Goal: Task Accomplishment & Management: Complete application form

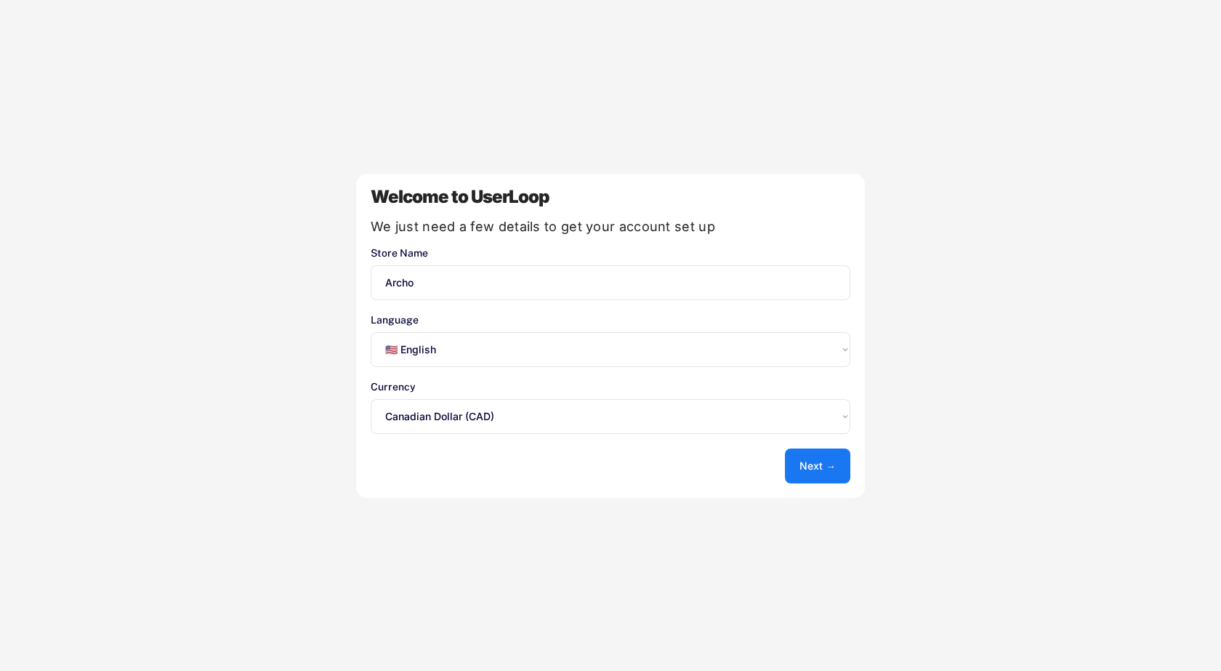
select select ""en""
select select ""1348695171700984260__LOOKUP__1635527638712x836207540840287400""
click at [416, 355] on select "Select an option... 🇺🇸 English 🇫🇷 Français 🇩🇪 Deutsch 🇪🇸 Español" at bounding box center [611, 349] width 480 height 35
select select ""fr""
click at [371, 332] on select "Select an option... 🇺🇸 English 🇫🇷 Français 🇩🇪 Deutsch 🇪🇸 Español" at bounding box center [611, 349] width 480 height 35
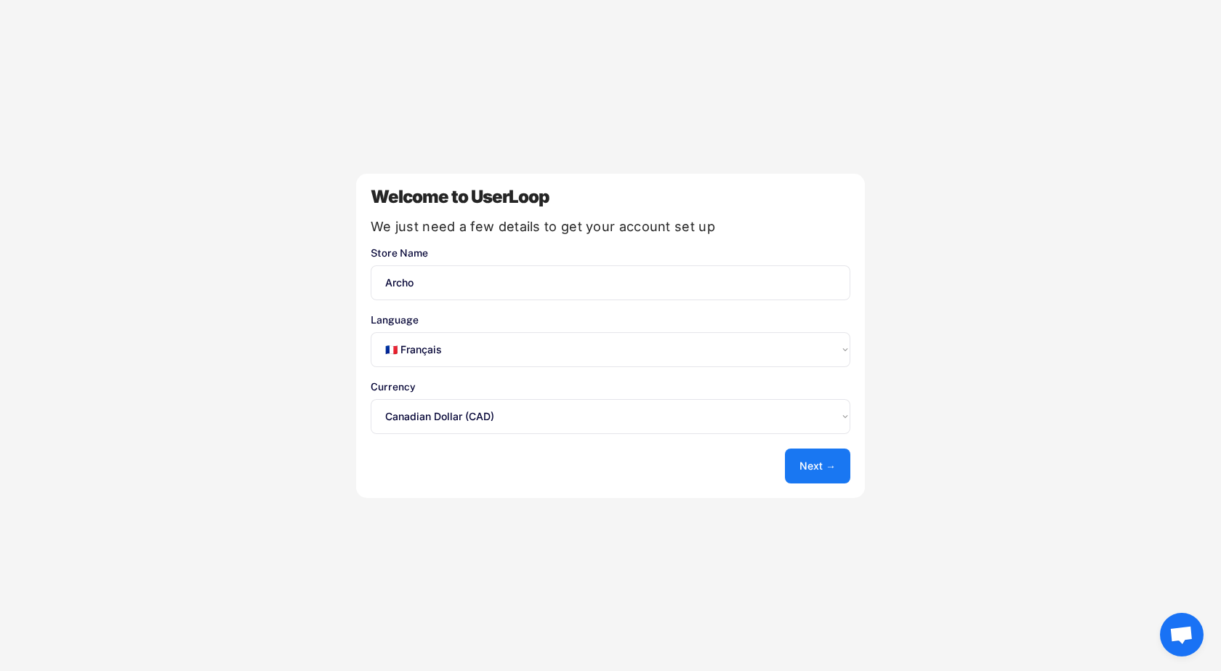
click at [829, 463] on button "Next →" at bounding box center [817, 465] width 65 height 35
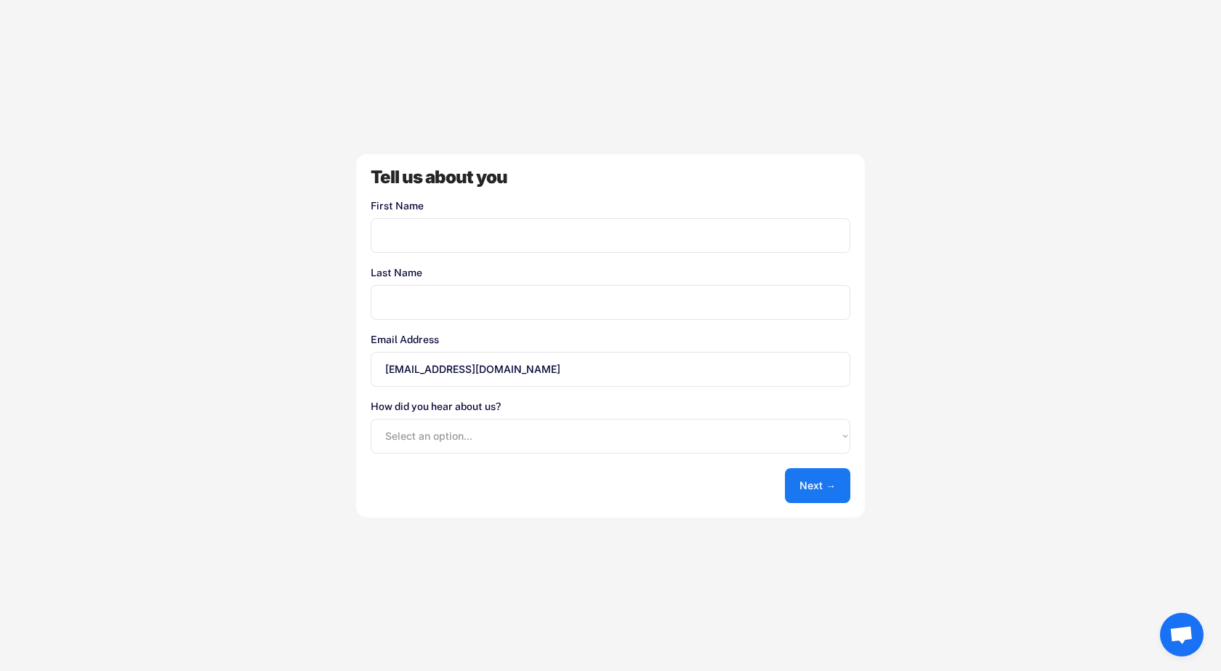
click at [823, 482] on button "Next →" at bounding box center [817, 485] width 65 height 35
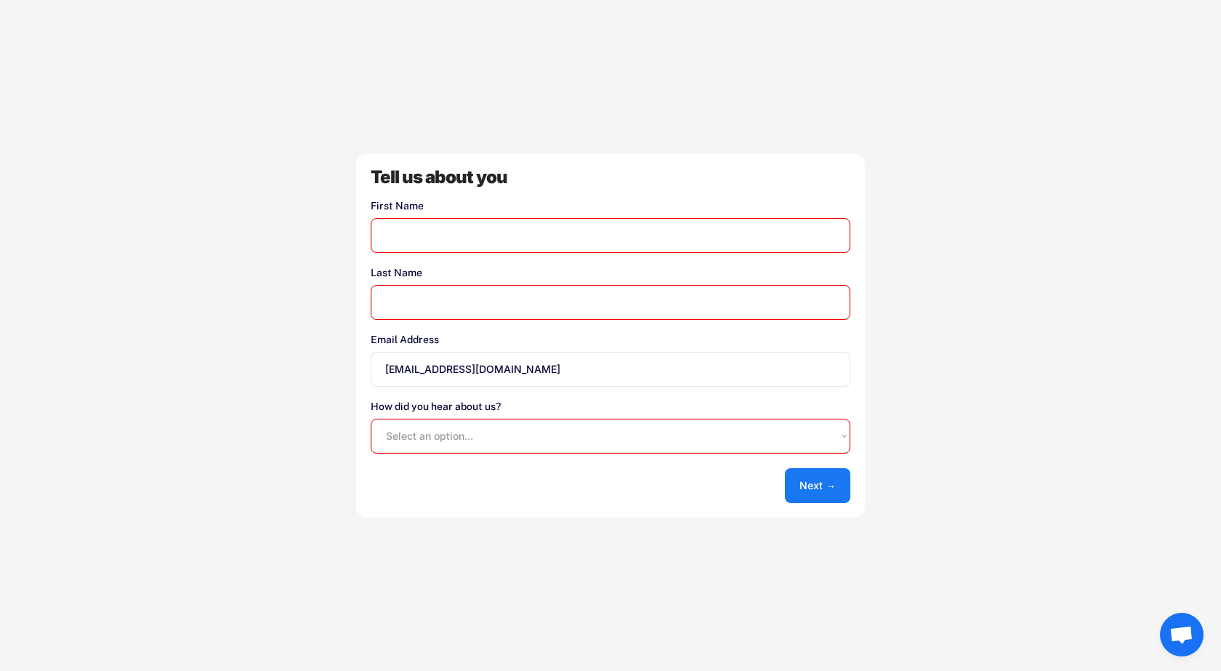
click at [1028, 116] on div "Welcome to UserLoop We just need a few details to get your account set up Store…" at bounding box center [610, 335] width 1221 height 671
click at [472, 240] on input "input" at bounding box center [611, 235] width 480 height 35
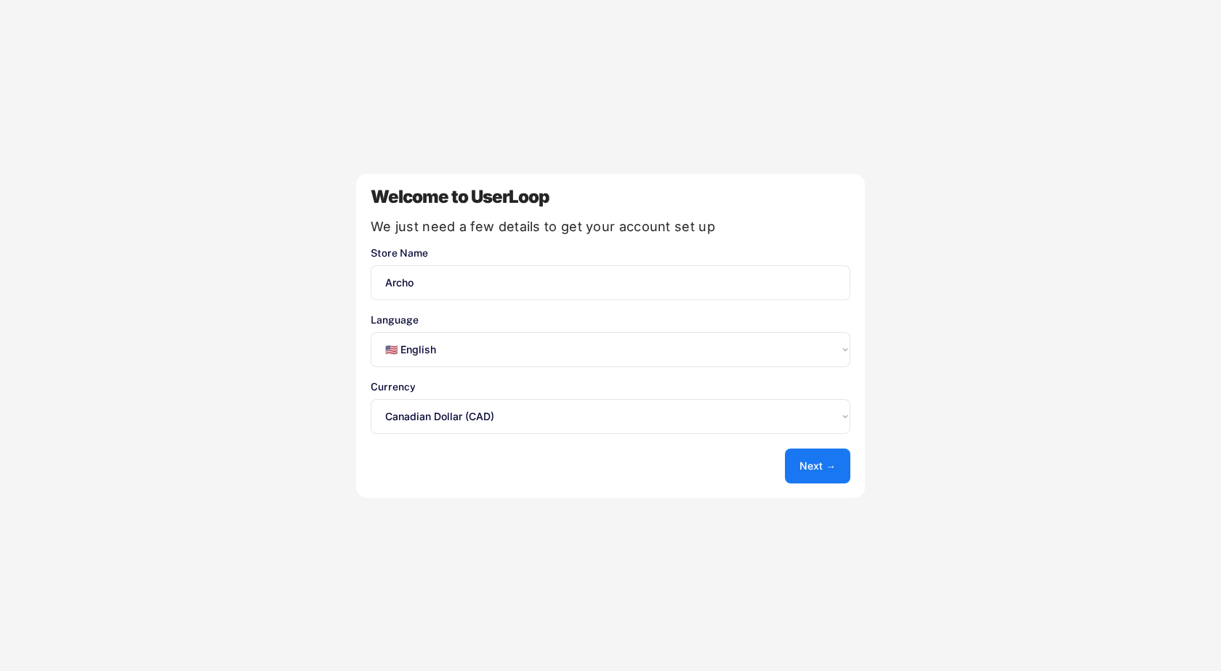
select select ""en""
select select ""1348695171700984260__LOOKUP__1635527638712x836207540840287400""
click at [411, 347] on select "Select an option... 🇺🇸 English 🇫🇷 Français 🇩🇪 Deutsch 🇪🇸 Español" at bounding box center [611, 349] width 480 height 35
select select ""fr""
click at [371, 332] on select "Select an option... 🇺🇸 English 🇫🇷 Français 🇩🇪 Deutsch 🇪🇸 Español" at bounding box center [611, 349] width 480 height 35
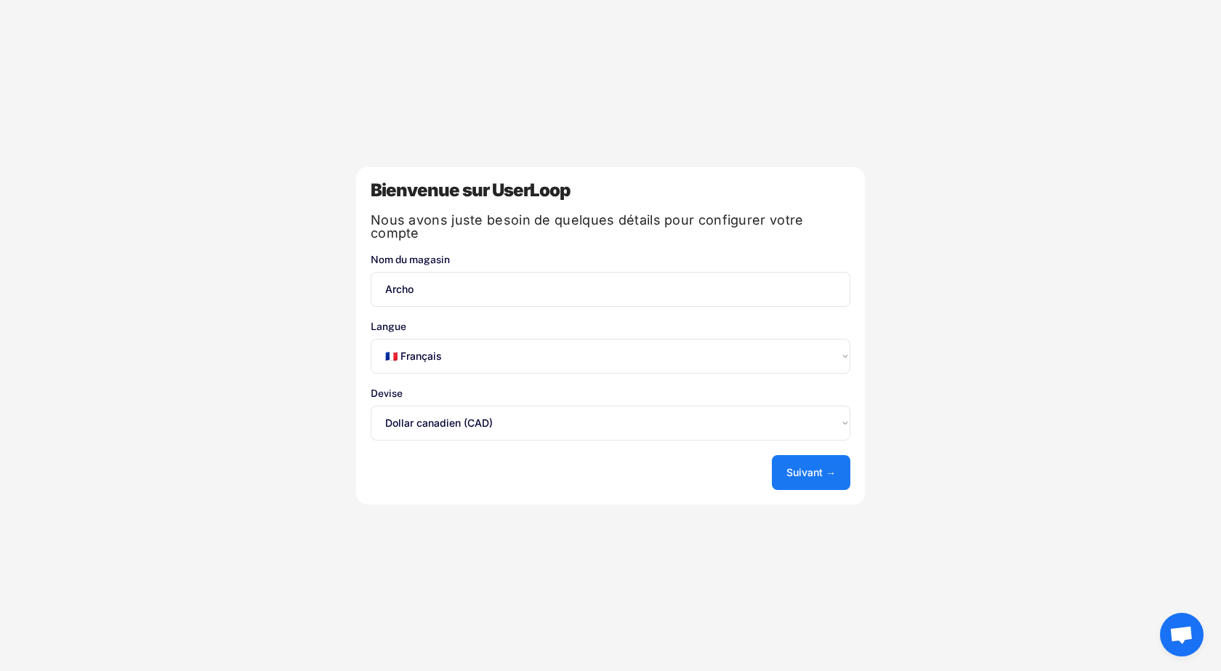
click at [796, 466] on font "Suivant →" at bounding box center [810, 472] width 49 height 12
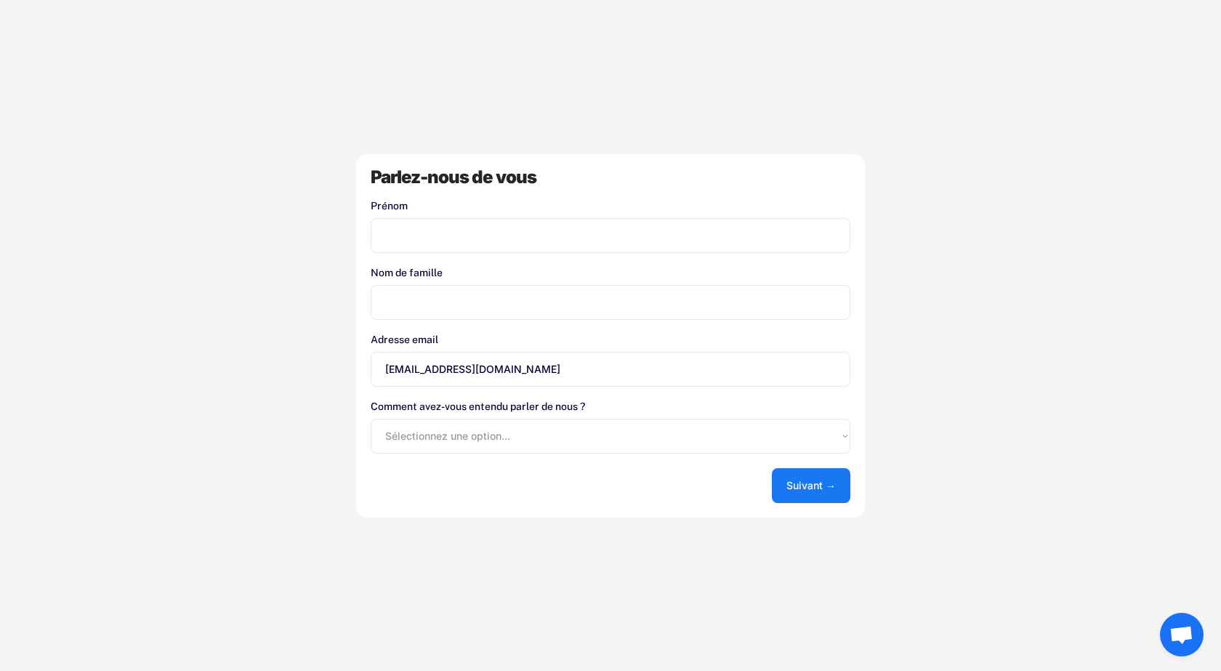
click at [443, 437] on select "Sélectionnez une option... App Store de Shopify Google Blog UserLoop Recommandé…" at bounding box center [611, 436] width 480 height 35
select select ""shopify_app_store""
click at [371, 419] on select "Sélectionnez une option... App Store de Shopify Google Blog UserLoop Recommandé…" at bounding box center [611, 436] width 480 height 35
click at [443, 304] on input "input" at bounding box center [611, 302] width 480 height 35
type input "dena"
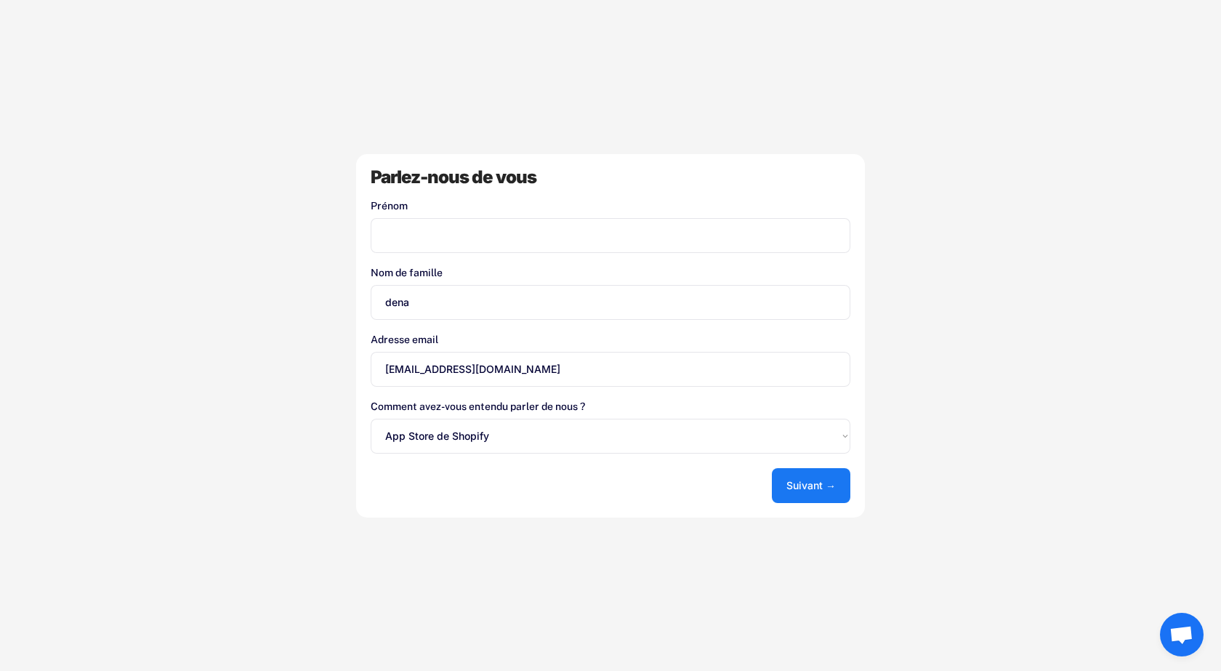
click at [438, 231] on input "input" at bounding box center [611, 235] width 480 height 35
type input "loube"
click at [829, 494] on button "Suivant →" at bounding box center [811, 485] width 78 height 35
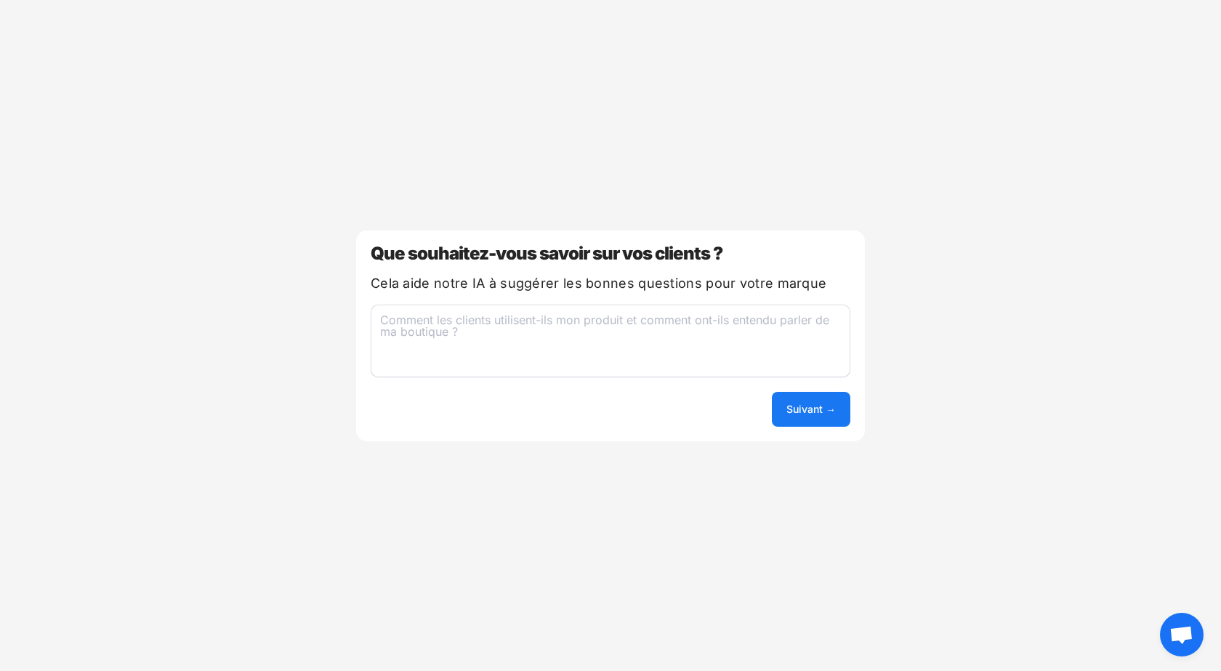
click at [605, 348] on textarea at bounding box center [611, 340] width 480 height 73
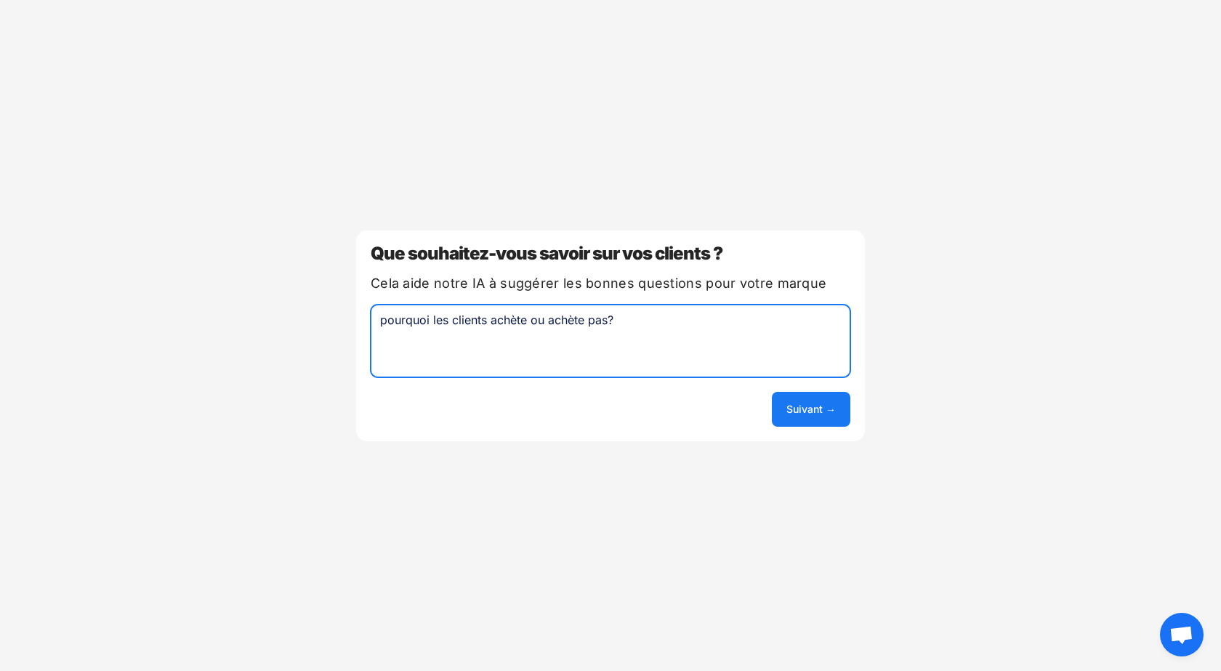
type textarea "pourquoi les clients achète ou achète pas?"
click at [818, 408] on font "Suivant →" at bounding box center [810, 409] width 49 height 12
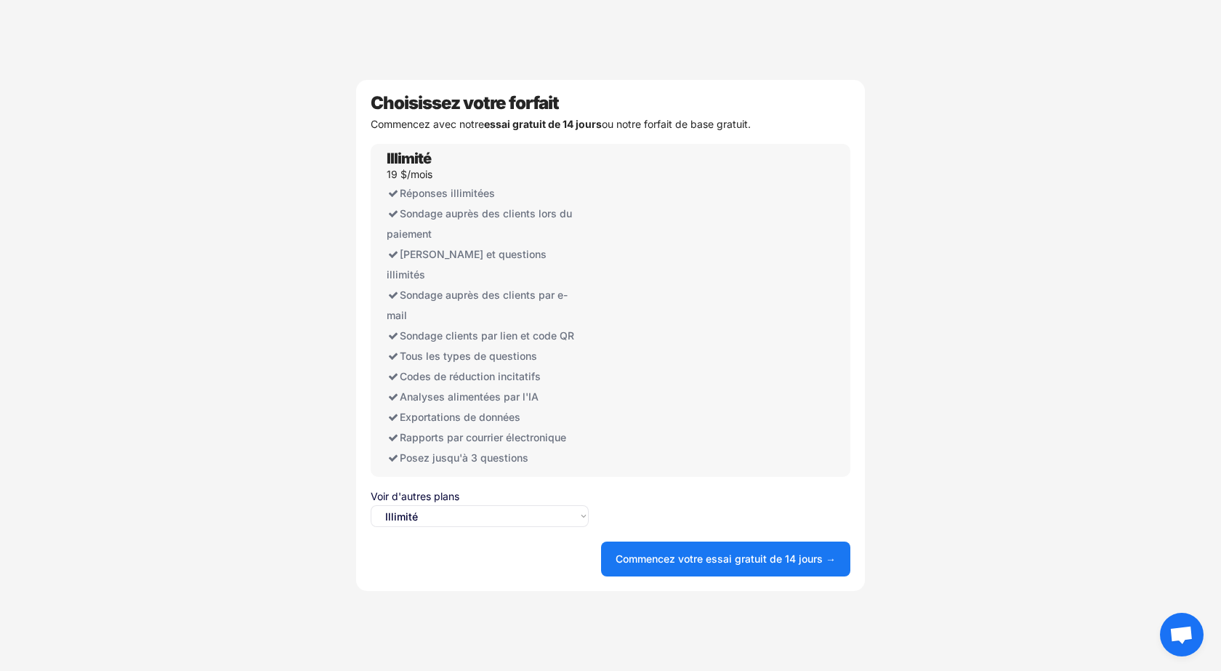
click at [413, 491] on font "Voir d'autres plans" at bounding box center [415, 496] width 89 height 12
click at [413, 505] on select "Sélectionnez une option... Illimité Gratuit" at bounding box center [480, 516] width 218 height 22
select select ""free0""
click at [371, 505] on select "Sélectionnez une option... Illimité Gratuit" at bounding box center [480, 516] width 218 height 22
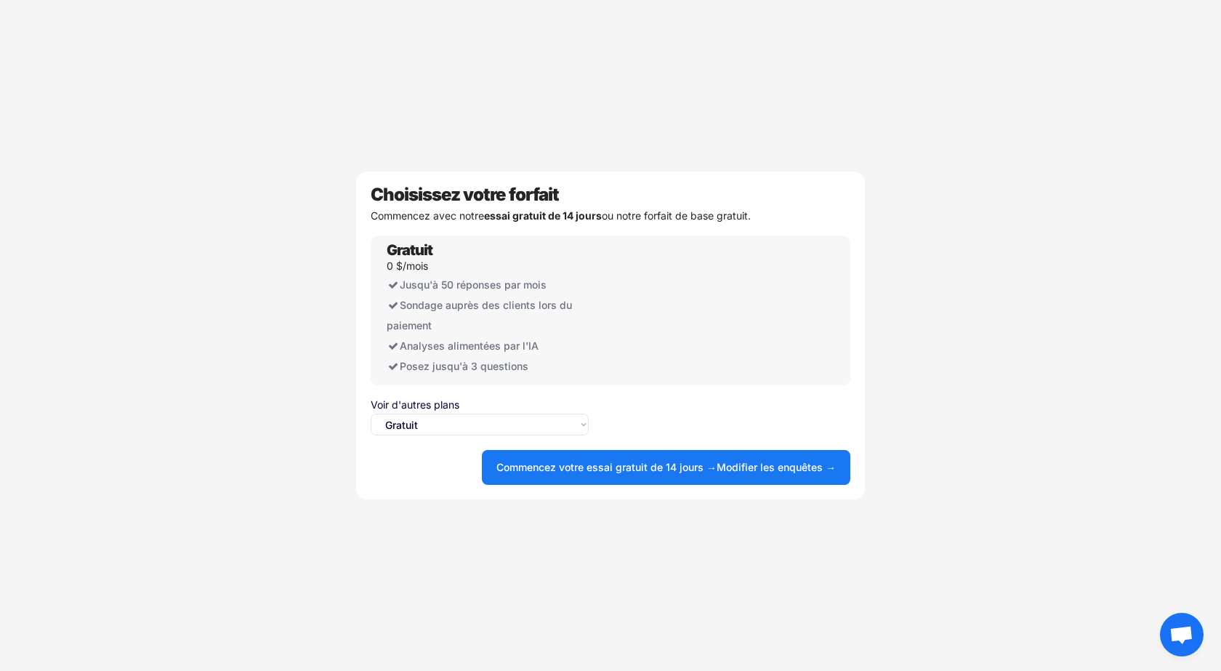
click at [768, 469] on font "Modifier les enquêtes →" at bounding box center [776, 467] width 119 height 12
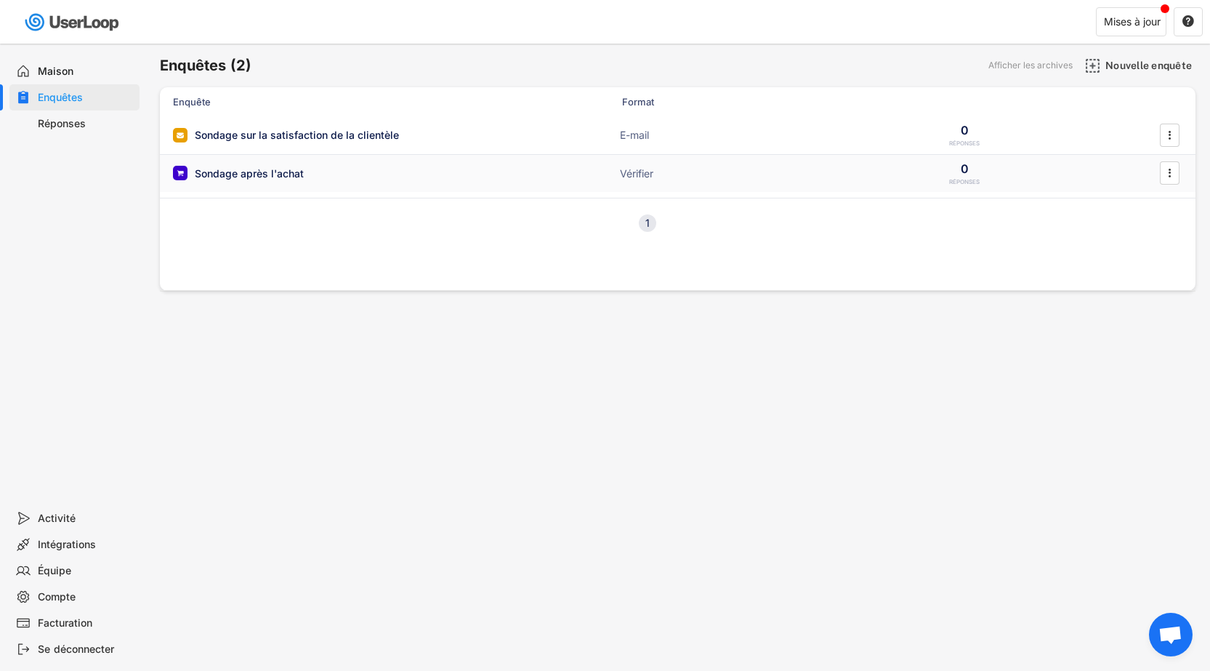
click at [239, 171] on font "Sondage après l'achat" at bounding box center [249, 173] width 109 height 12
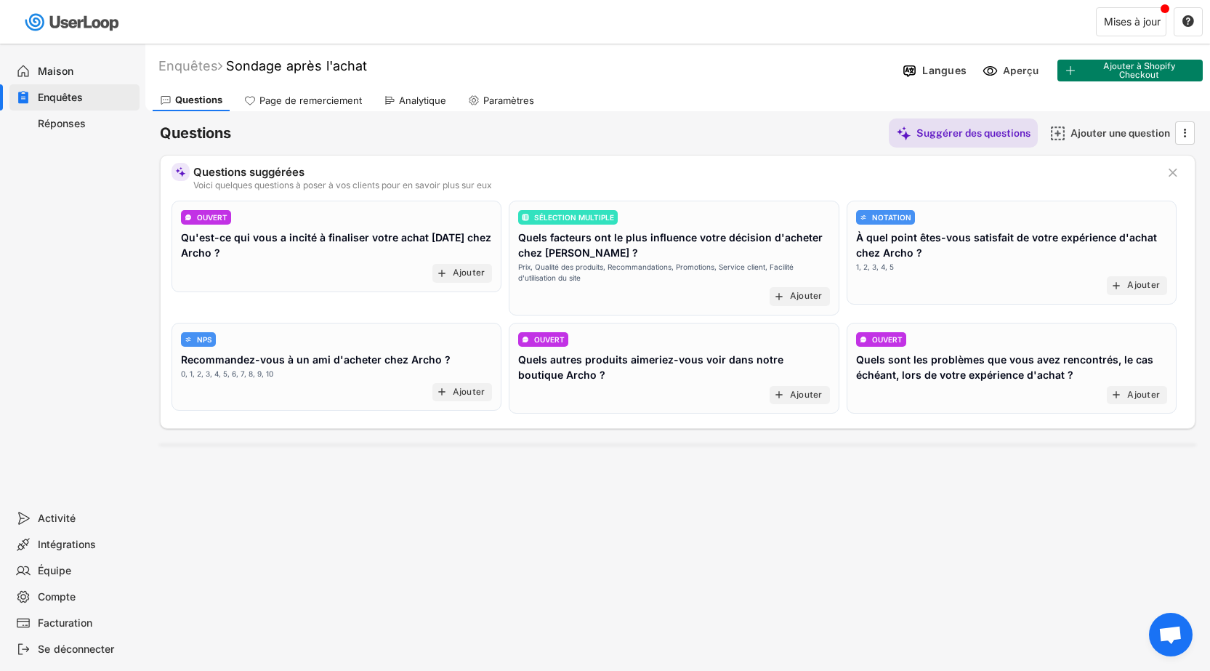
click at [51, 78] on div "Maison" at bounding box center [86, 72] width 96 height 14
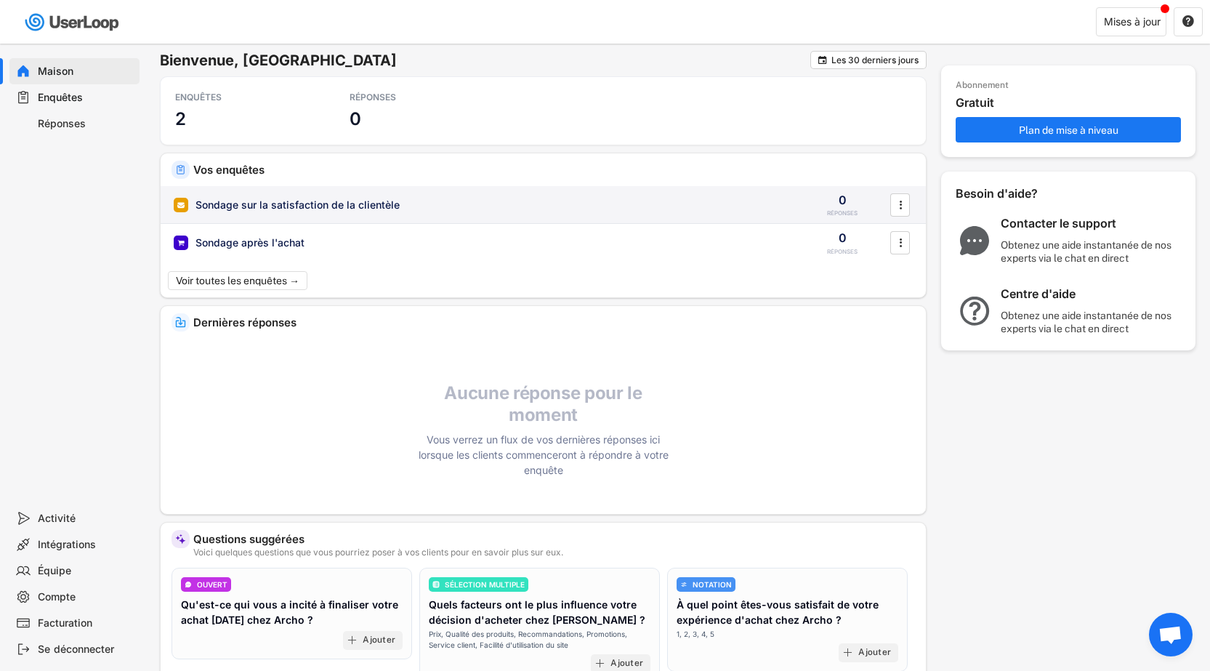
click at [315, 208] on font "Sondage sur la satisfaction de la clientèle" at bounding box center [297, 204] width 204 height 12
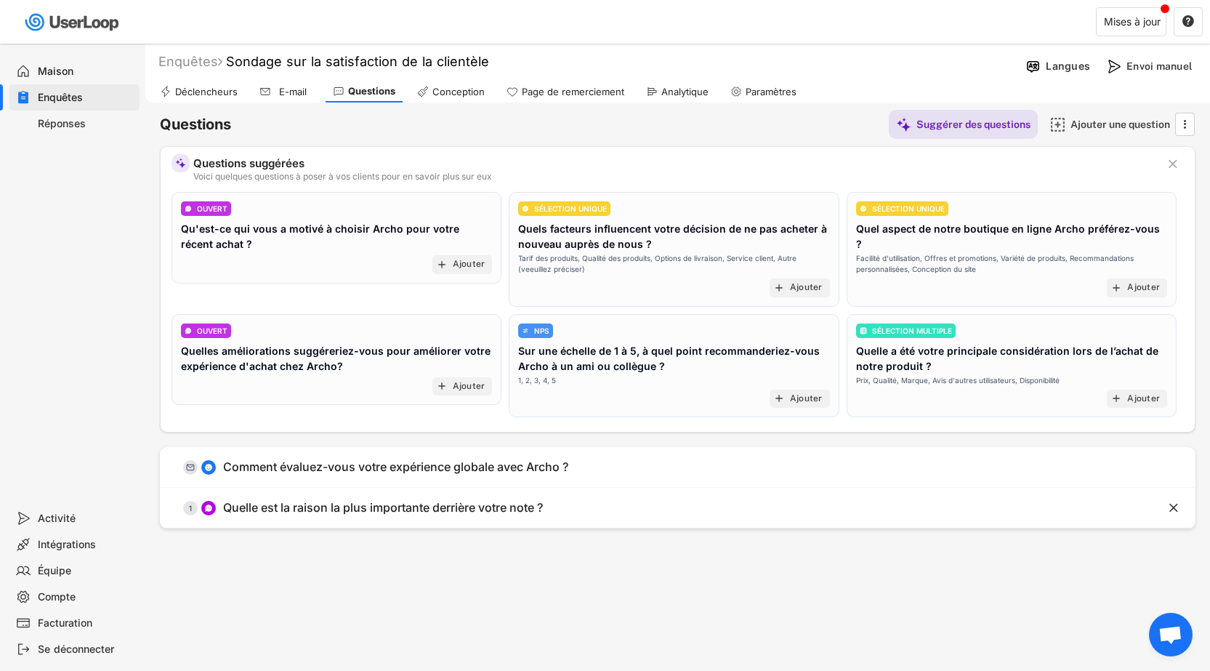
click at [63, 95] on font "Enquêtes" at bounding box center [60, 97] width 45 height 12
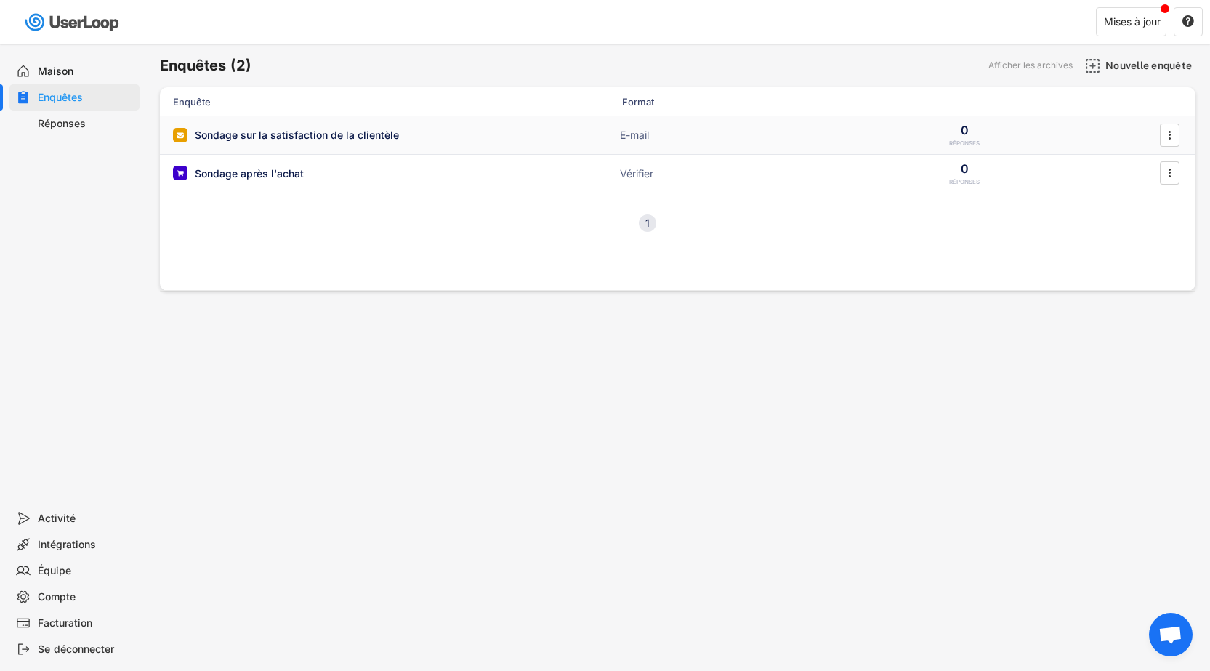
click at [248, 135] on font "Sondage sur la satisfaction de la clientèle" at bounding box center [297, 135] width 204 height 12
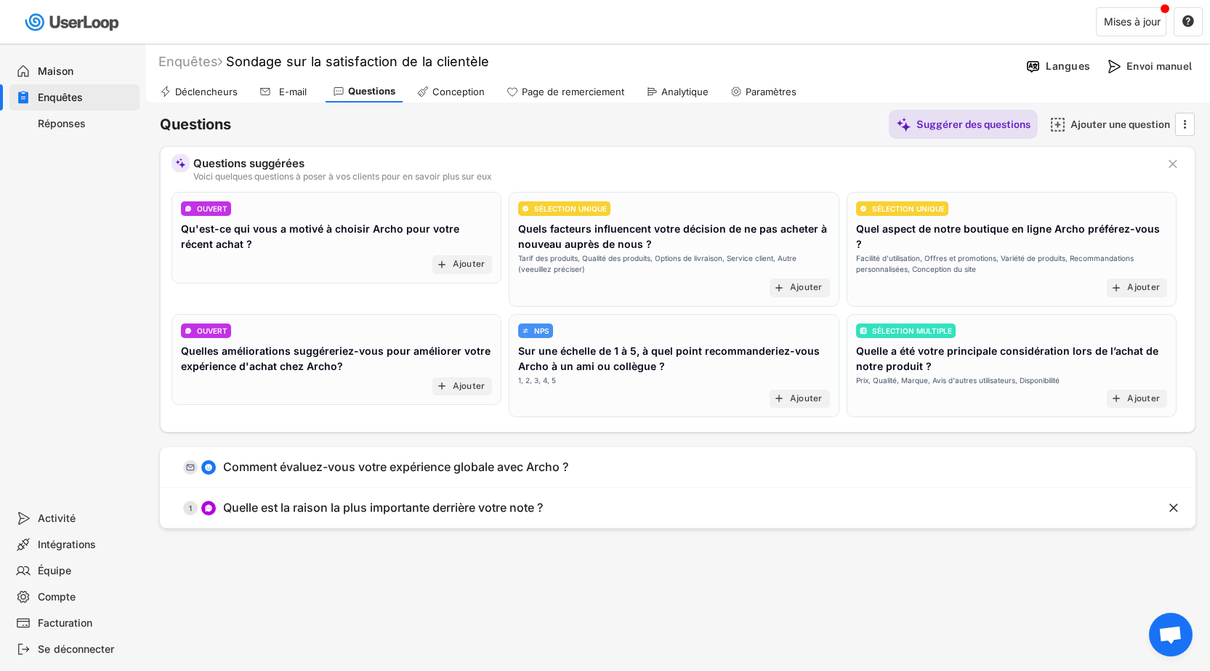
click at [62, 96] on font "Enquêtes" at bounding box center [60, 97] width 45 height 12
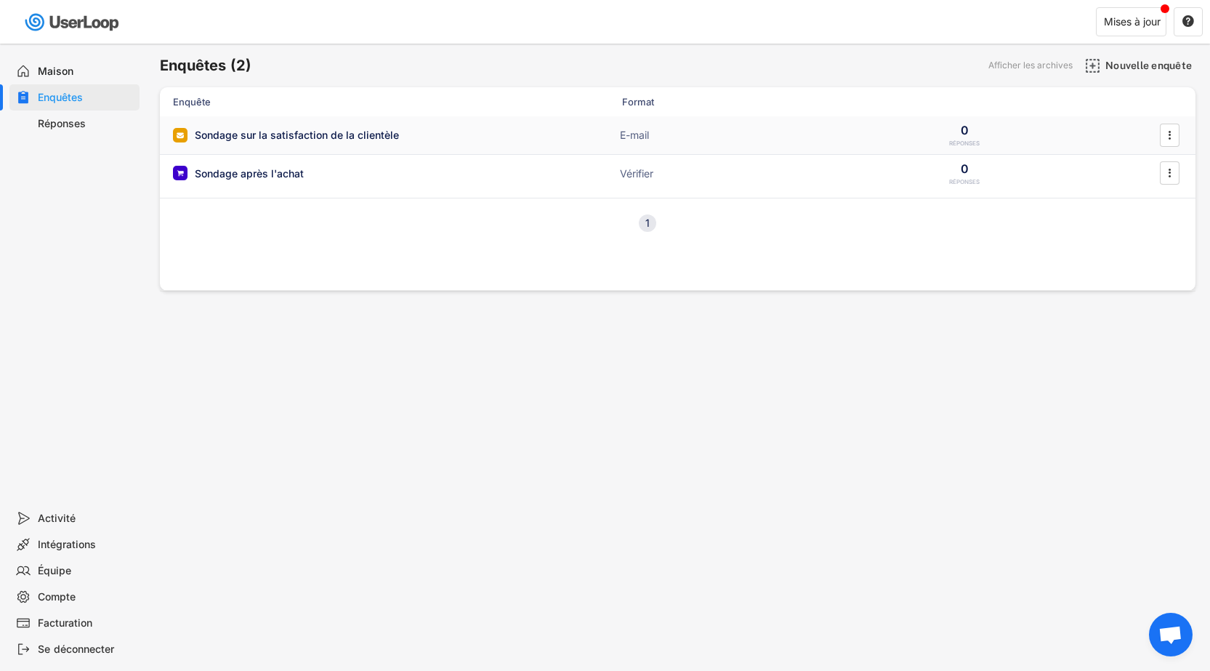
click at [358, 137] on font "Sondage sur la satisfaction de la clientèle" at bounding box center [297, 135] width 204 height 12
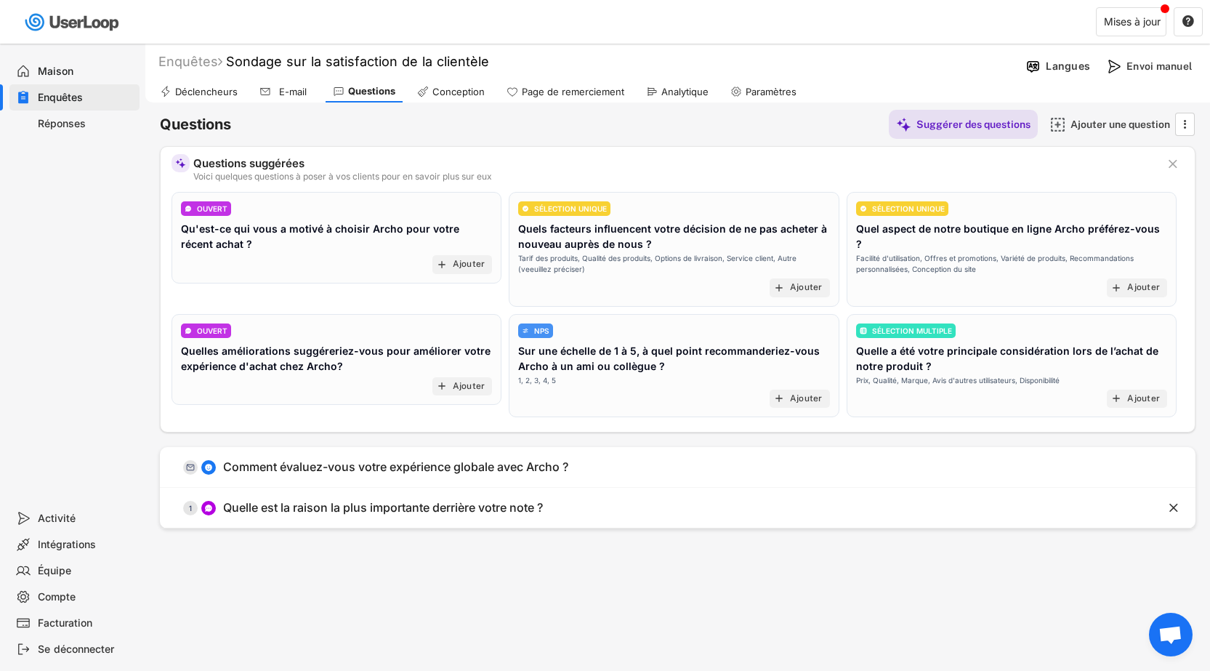
click at [76, 100] on font "Enquêtes" at bounding box center [60, 97] width 45 height 12
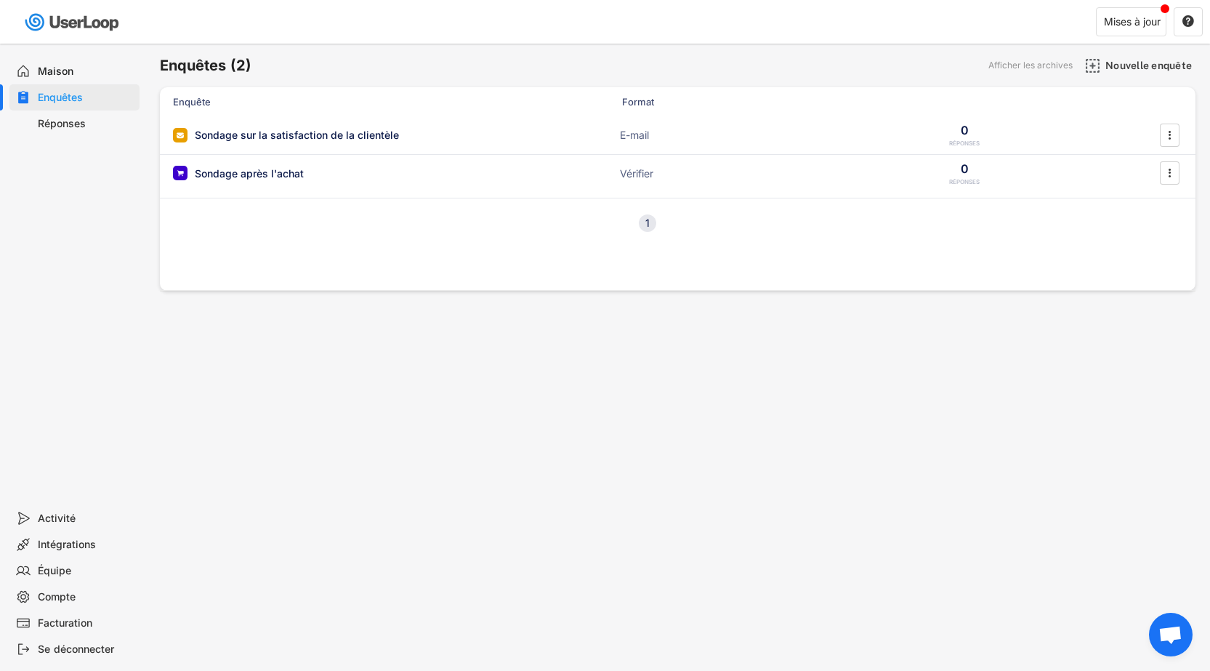
click at [55, 71] on font "Maison" at bounding box center [56, 71] width 36 height 12
